Goal: Navigation & Orientation: Find specific page/section

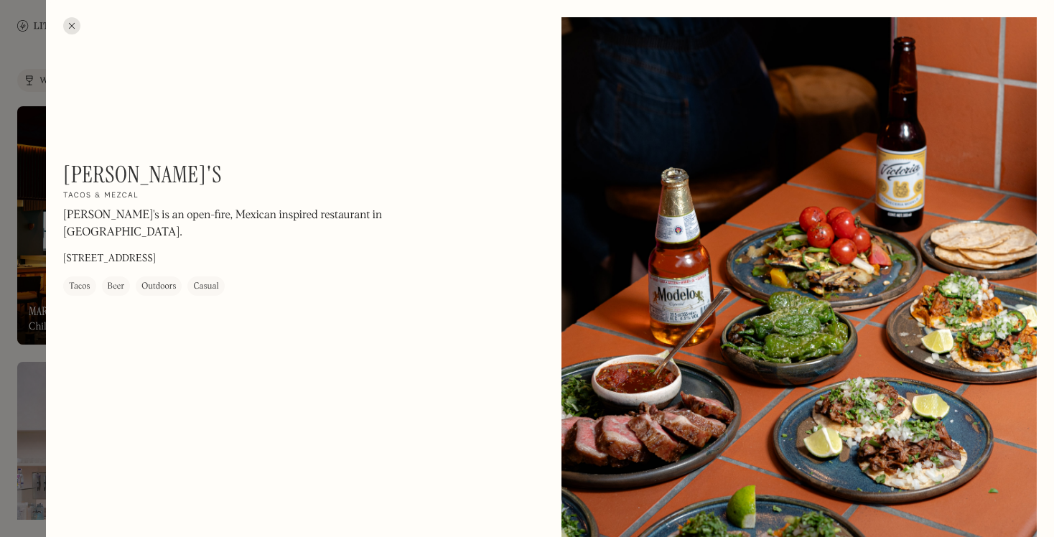
scroll to position [2281, 0]
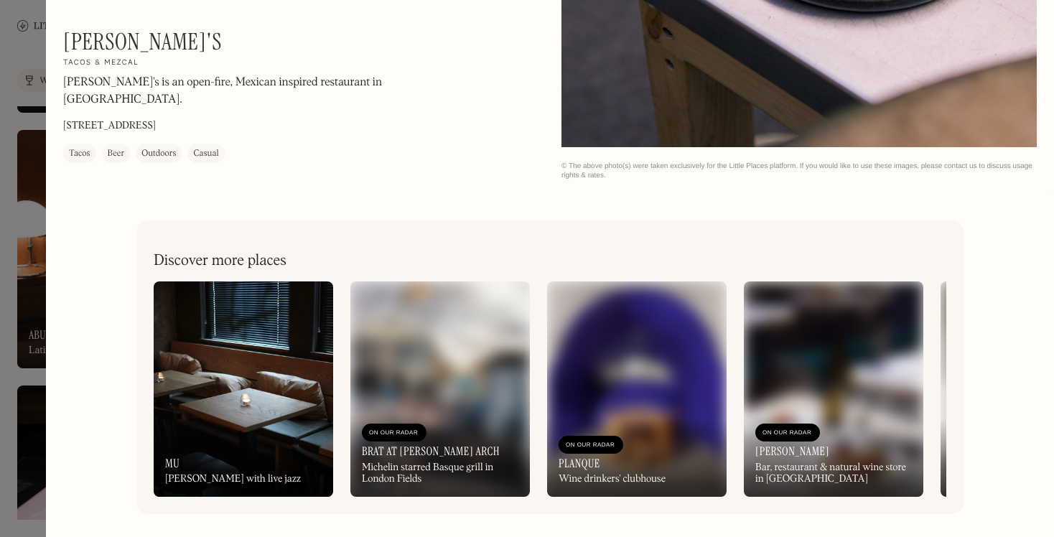
click at [619, 451] on div "On Our Radar" at bounding box center [591, 445] width 65 height 18
click at [251, 438] on div "On Our Radar mu Robata grill with live jazz" at bounding box center [244, 457] width 180 height 79
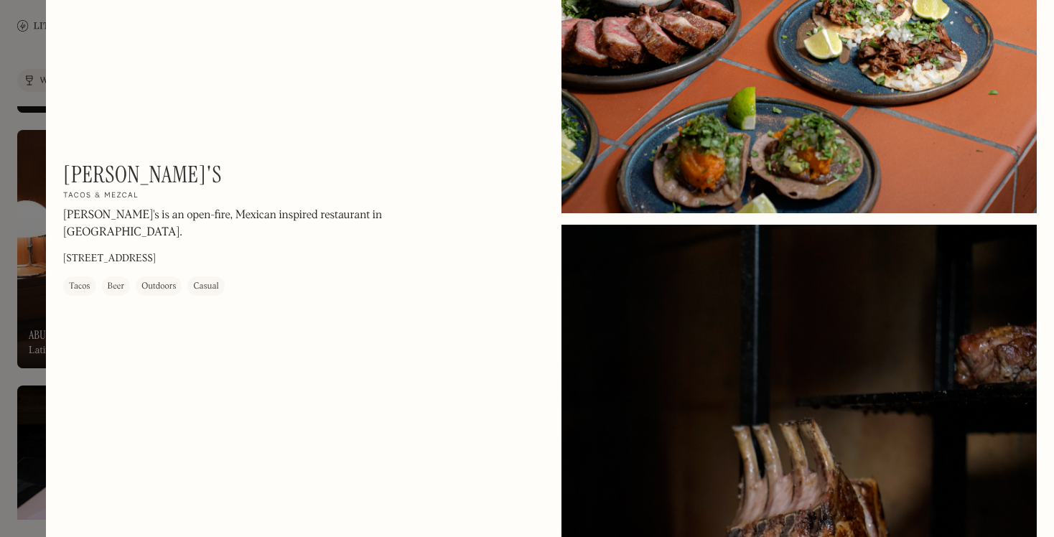
scroll to position [0, 0]
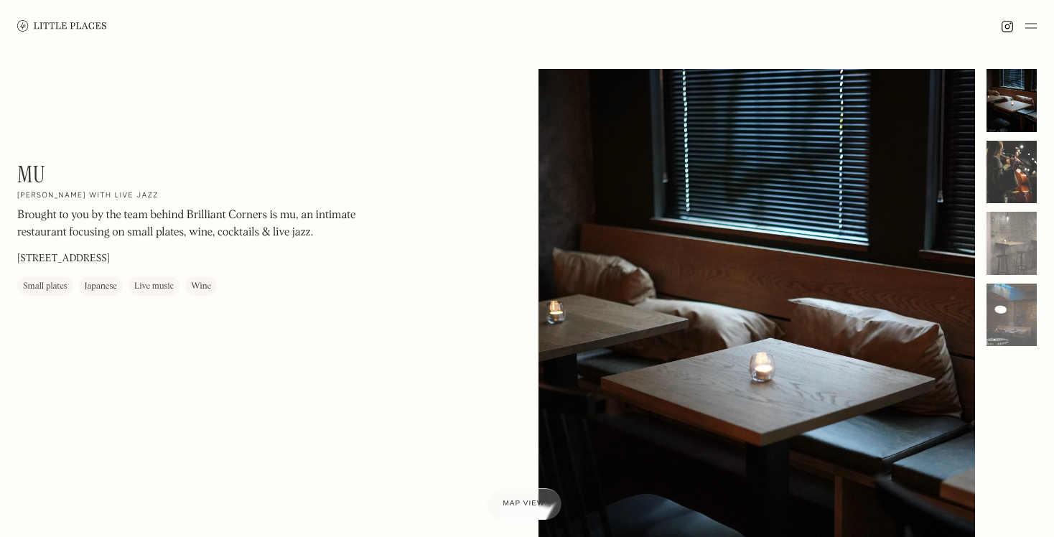
click at [1002, 180] on div at bounding box center [1012, 172] width 50 height 63
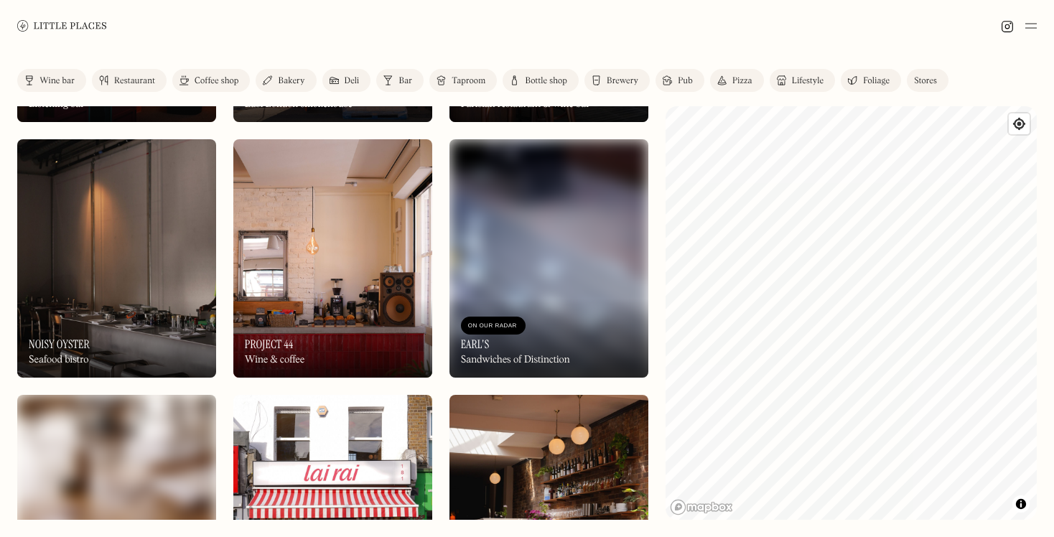
scroll to position [1247, 0]
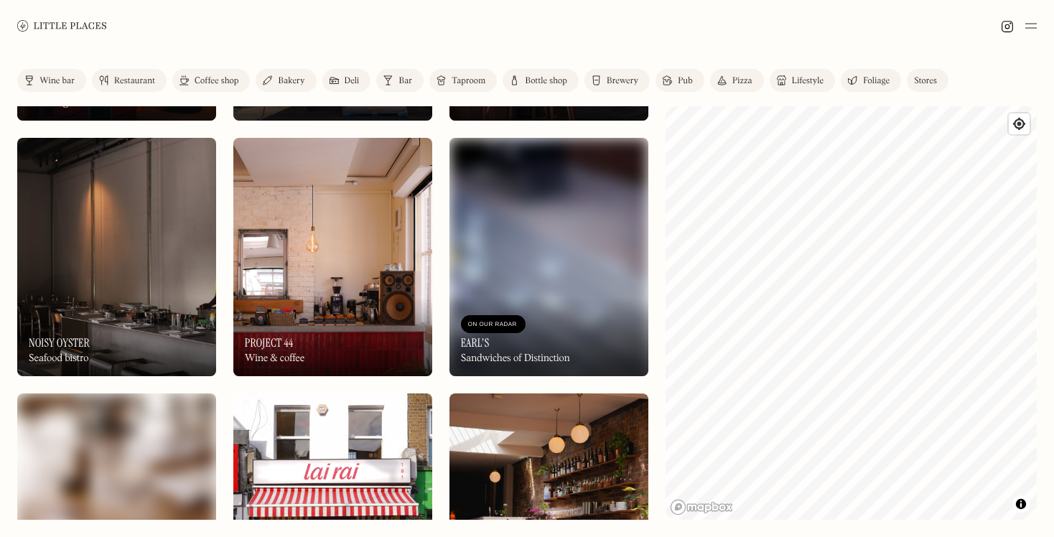
click at [115, 83] on div "Restaurant" at bounding box center [134, 81] width 41 height 9
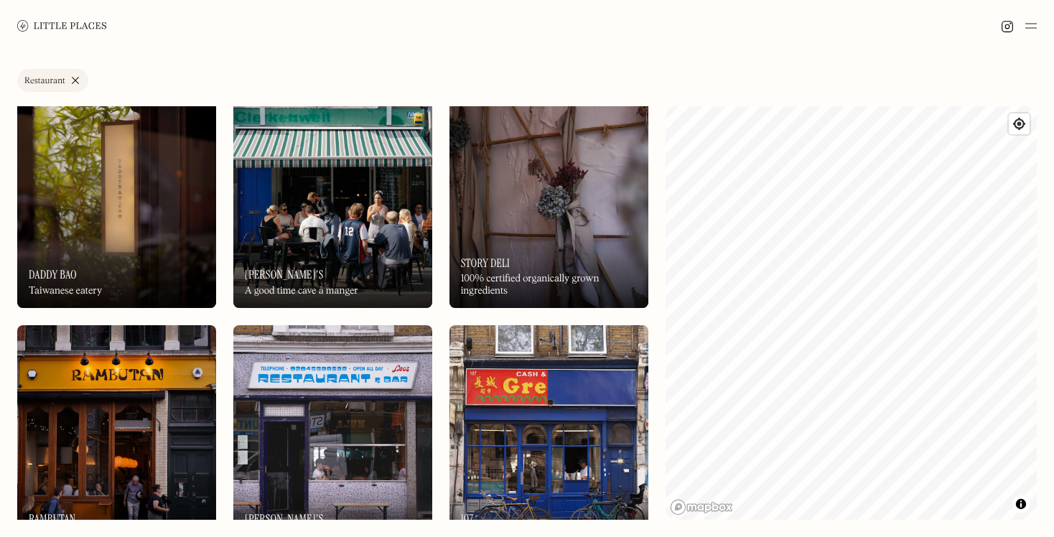
scroll to position [4379, 0]
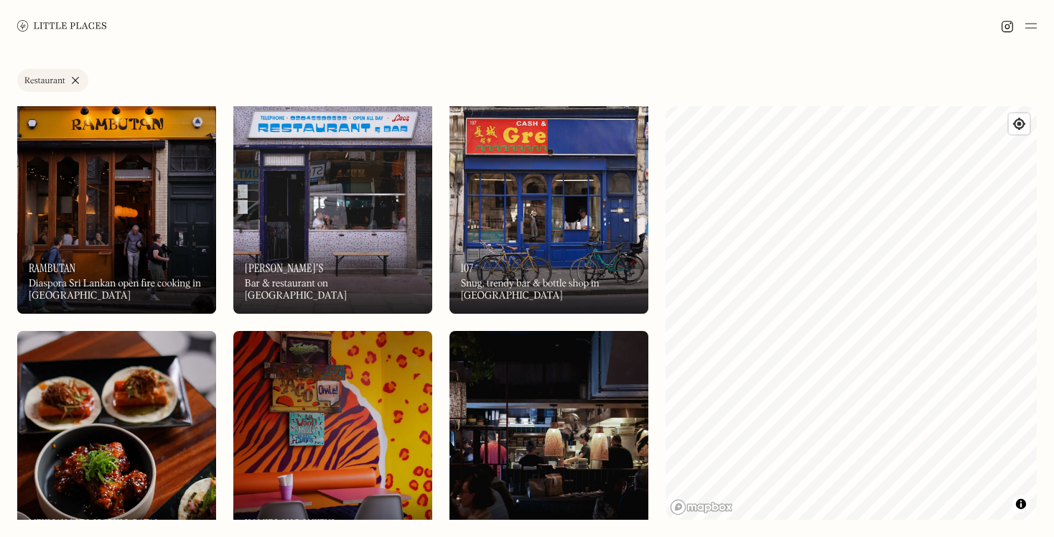
click at [343, 226] on img at bounding box center [332, 194] width 199 height 238
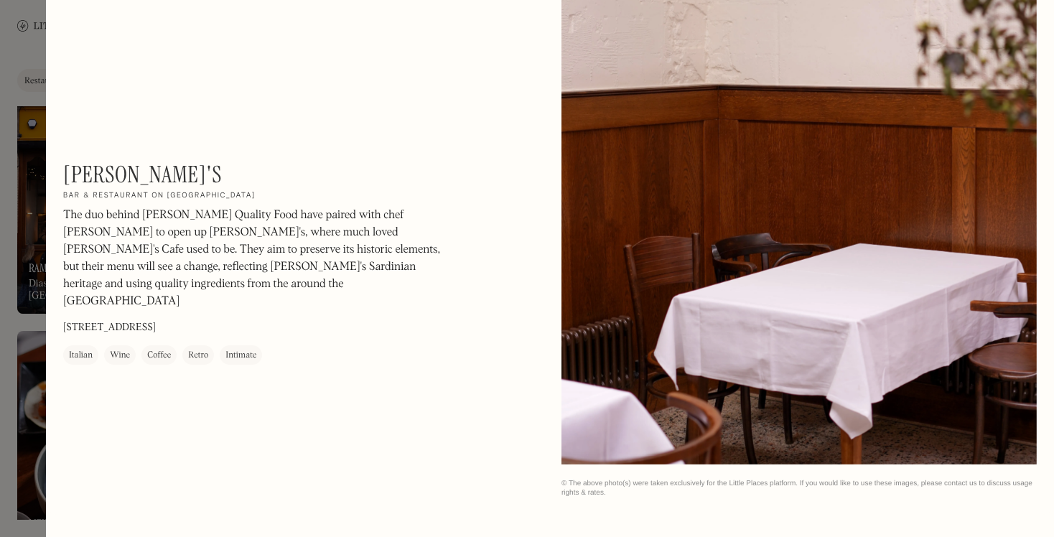
scroll to position [1675, 0]
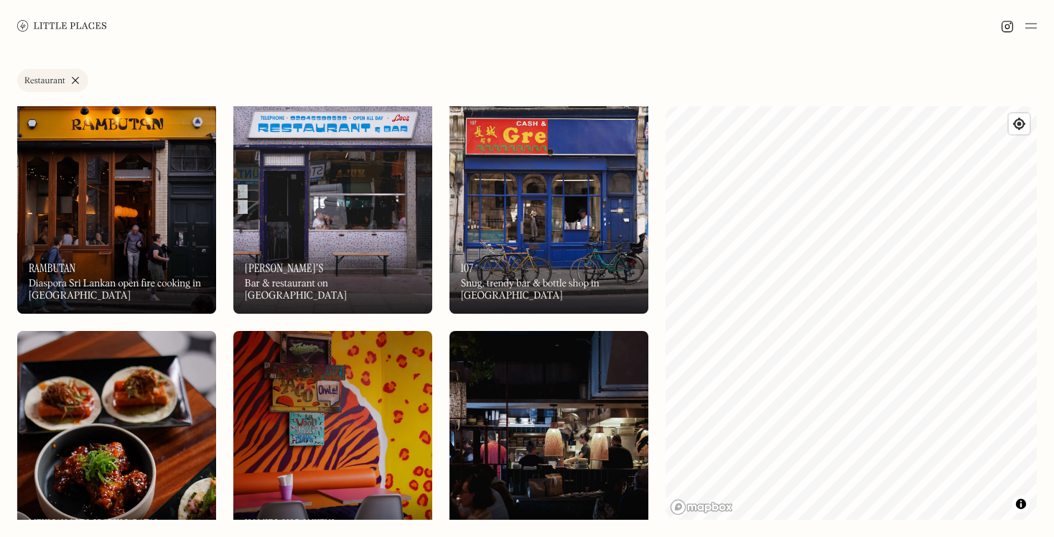
scroll to position [4500, 0]
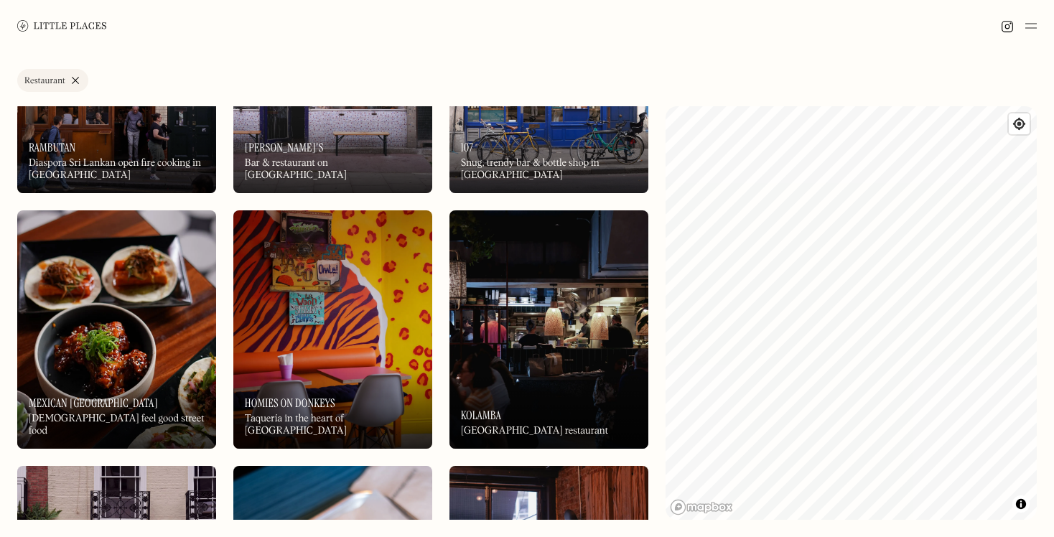
click at [325, 366] on img at bounding box center [332, 329] width 199 height 238
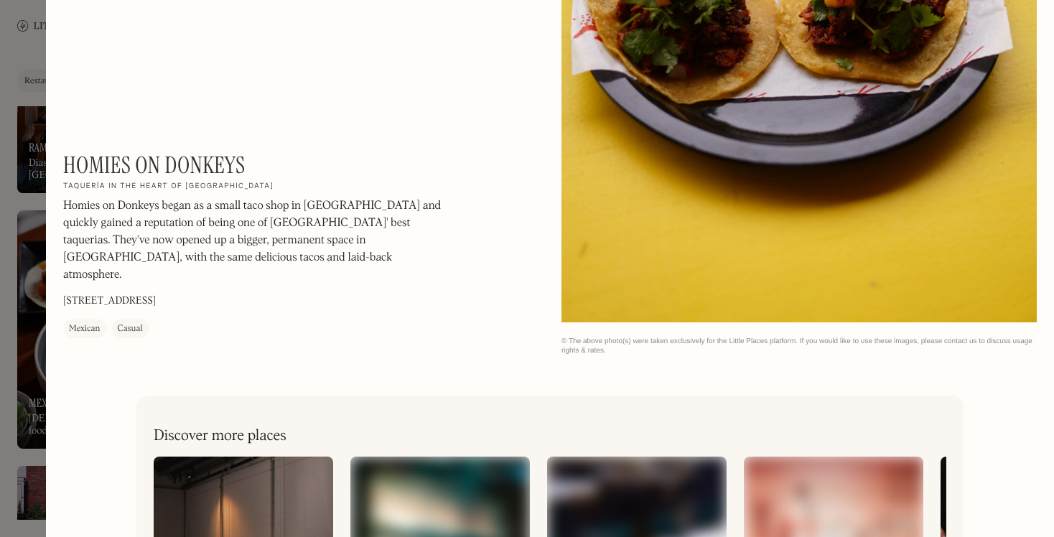
scroll to position [1939, 0]
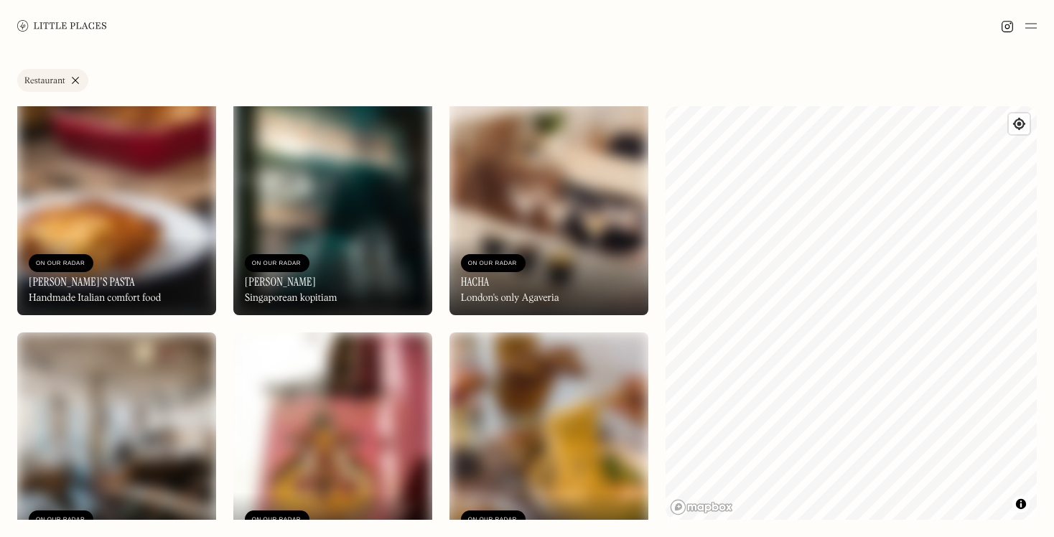
scroll to position [8983, 0]
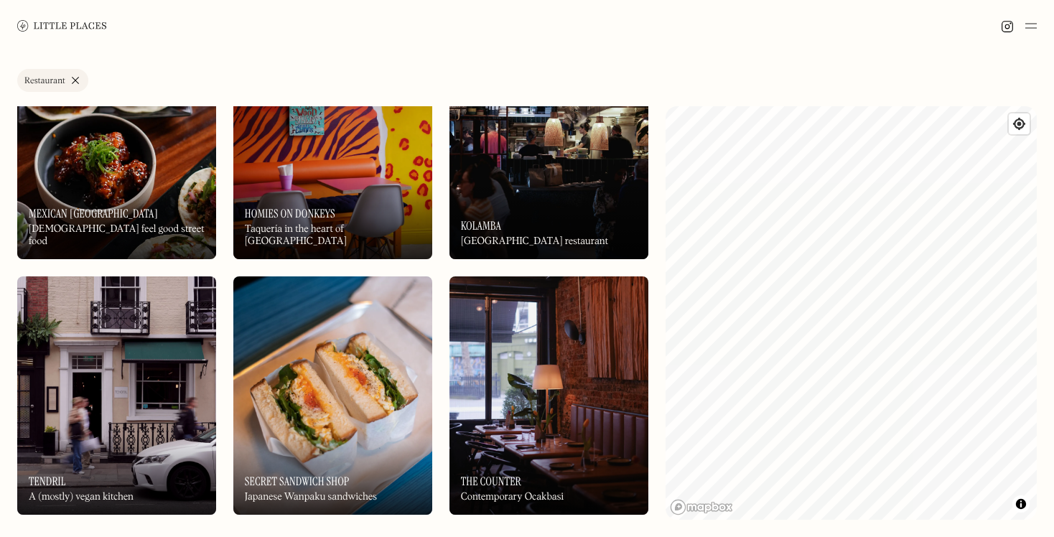
scroll to position [2003, 0]
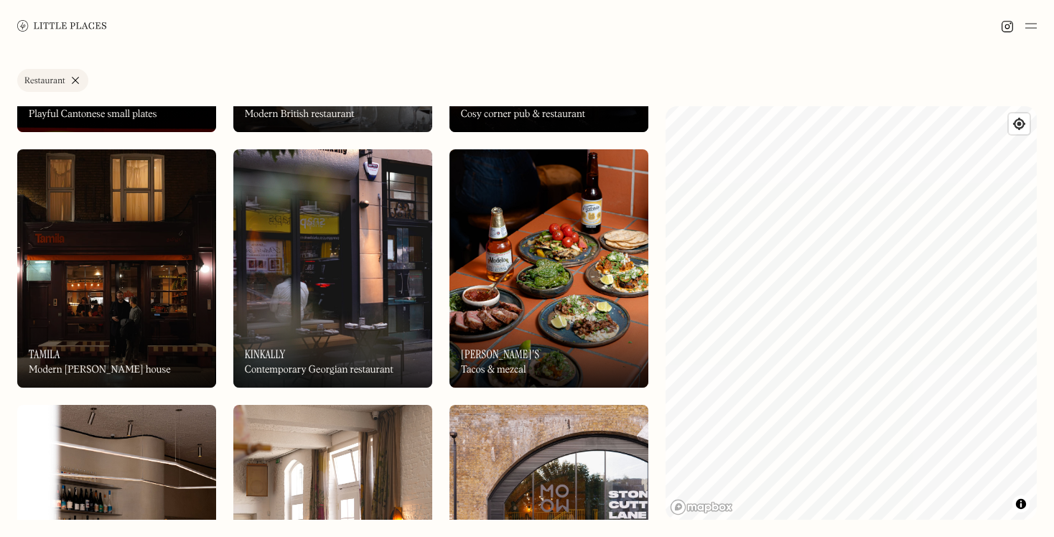
click at [1033, 27] on img at bounding box center [1030, 25] width 11 height 17
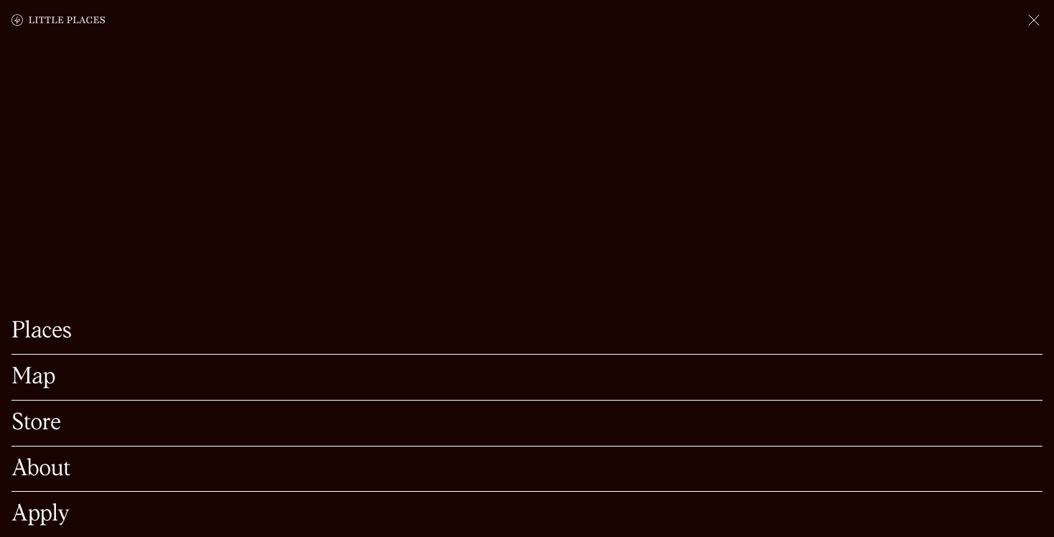
click at [1040, 14] on img at bounding box center [1033, 19] width 17 height 17
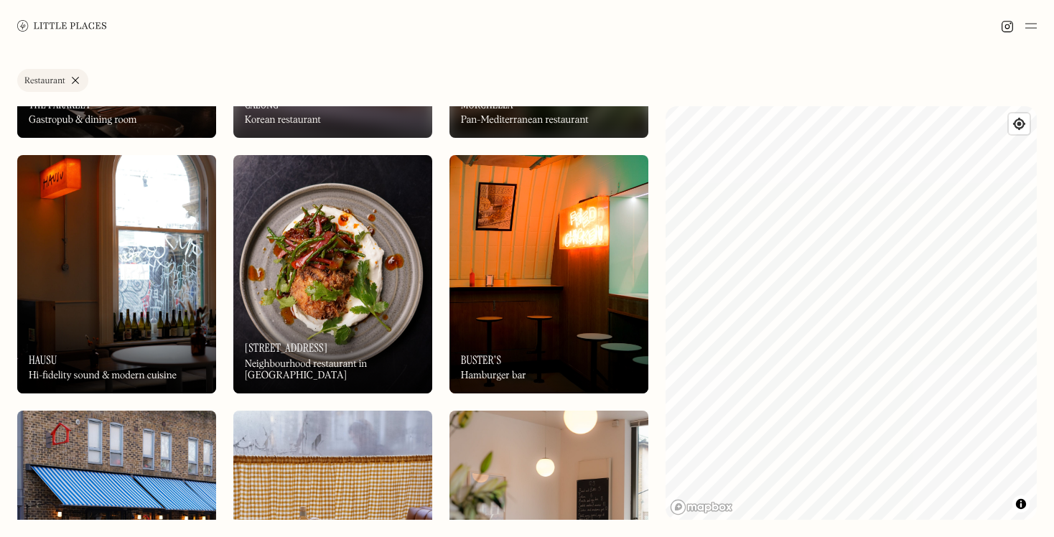
scroll to position [667, 0]
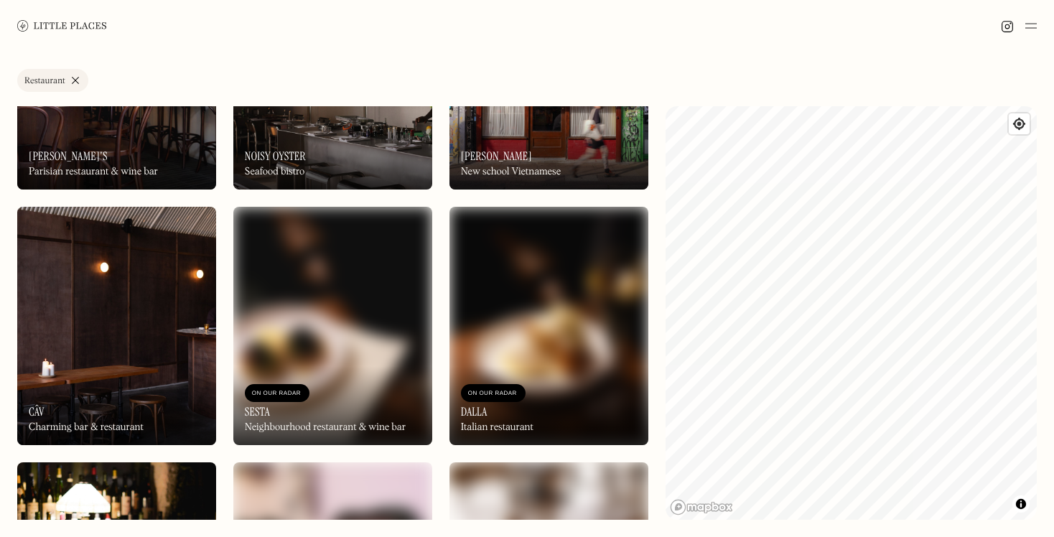
click at [78, 81] on link "Restaurant" at bounding box center [52, 80] width 71 height 23
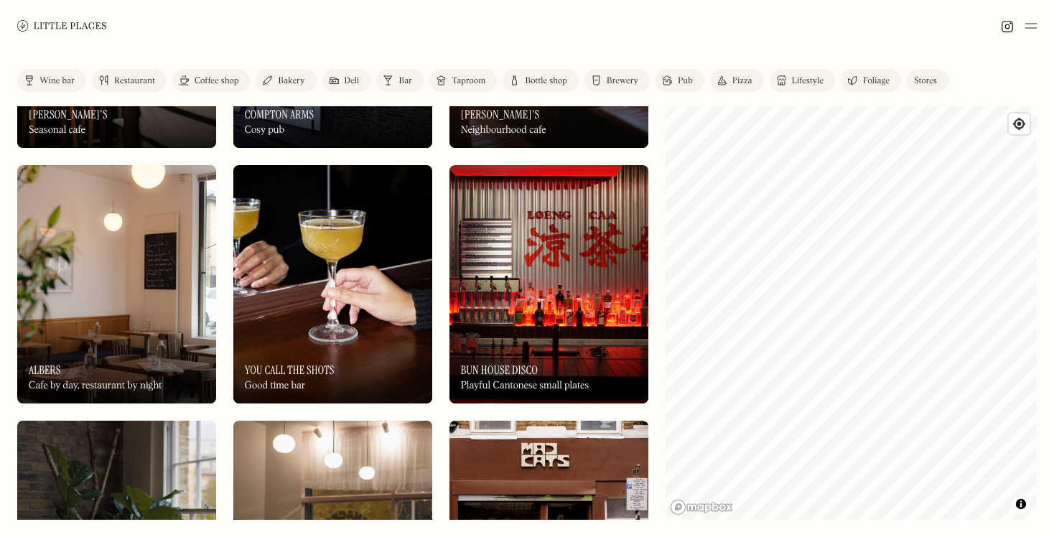
scroll to position [3776, 0]
